Goal: Task Accomplishment & Management: Complete application form

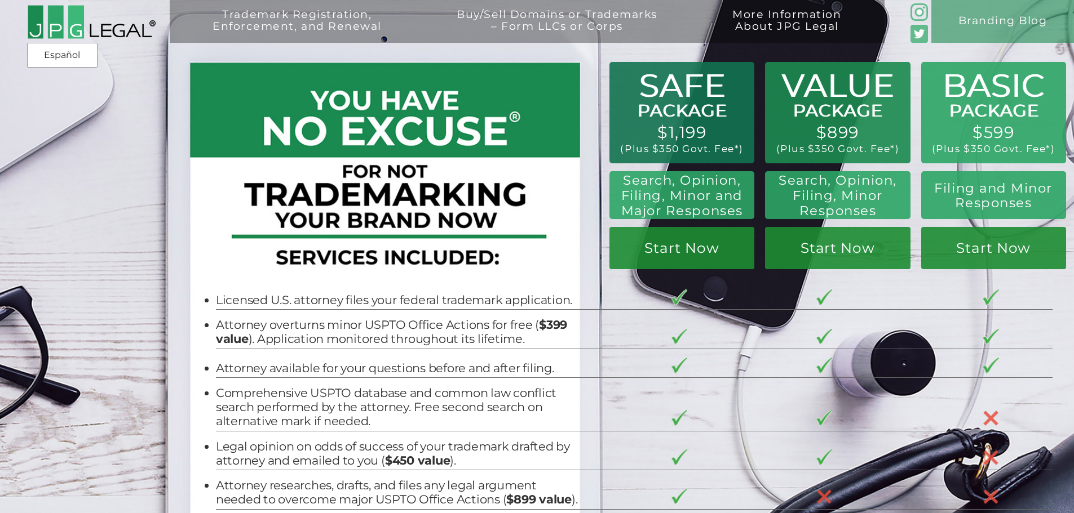
scroll to position [56, 0]
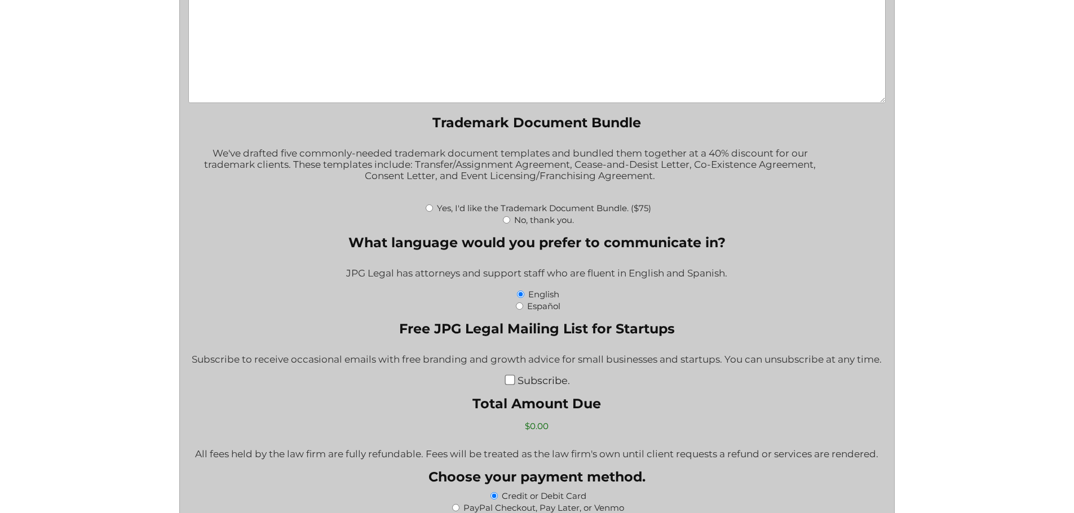
scroll to position [1804, 0]
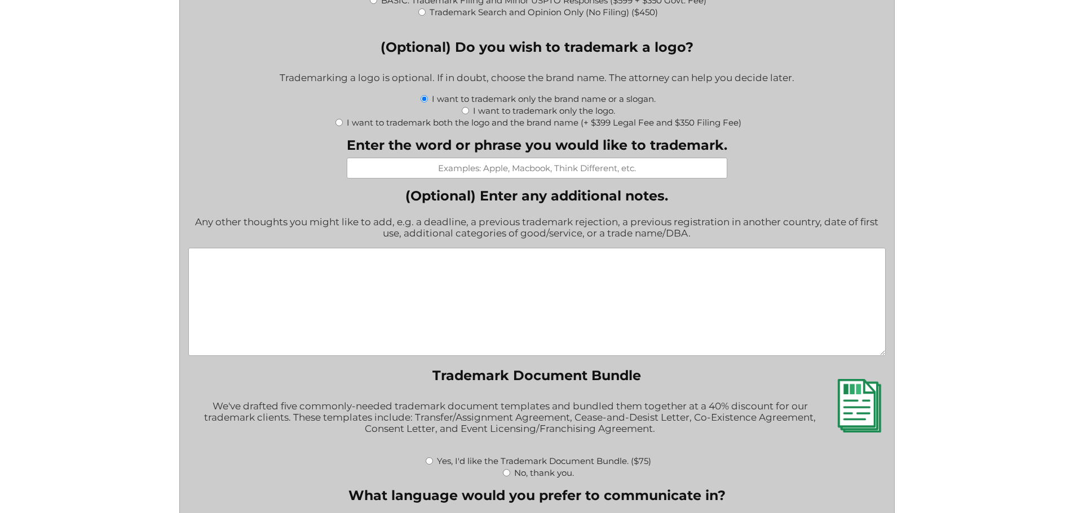
scroll to position [1241, 0]
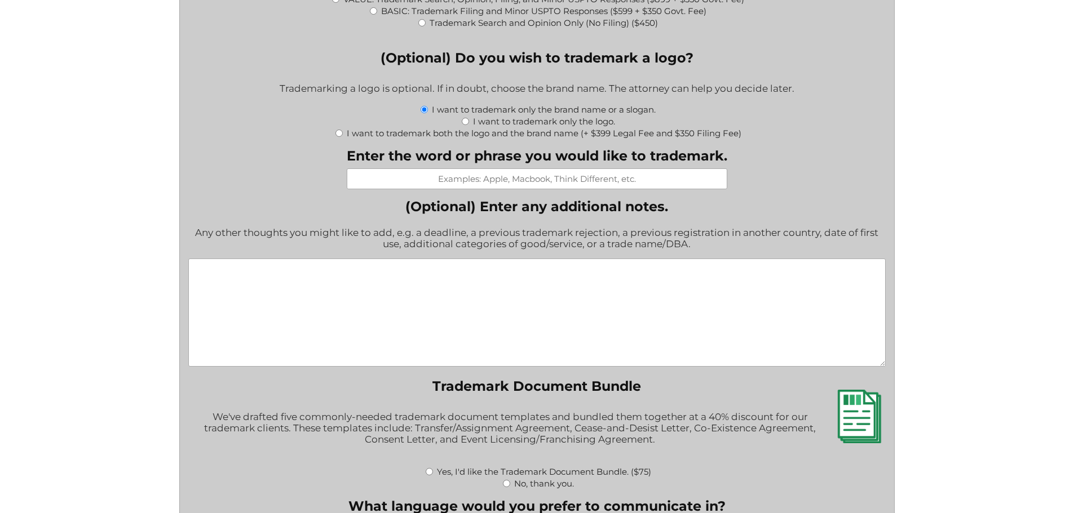
click at [391, 297] on textarea "(Optional) Enter any additional notes." at bounding box center [536, 313] width 697 height 108
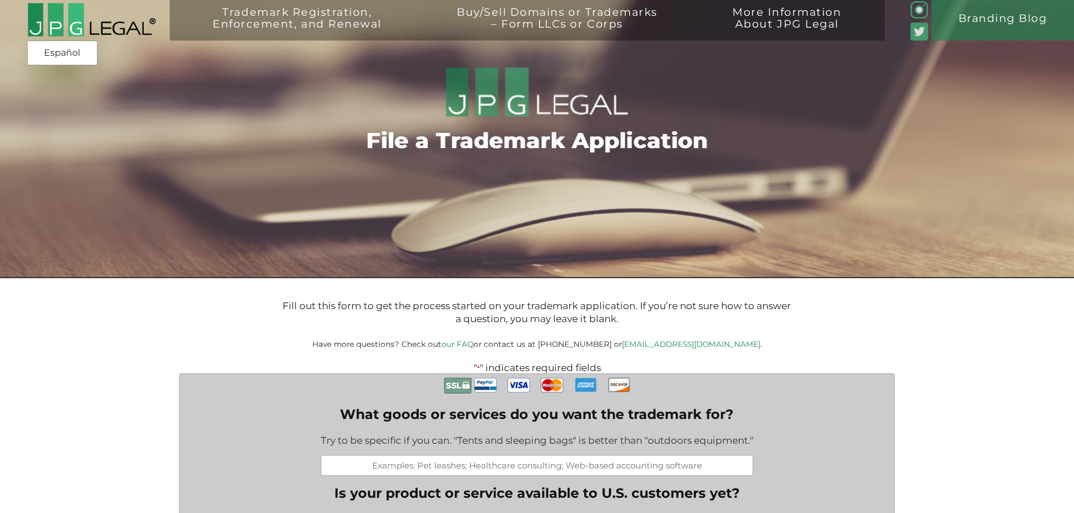
scroll to position [0, 0]
